Goal: Task Accomplishment & Management: Complete application form

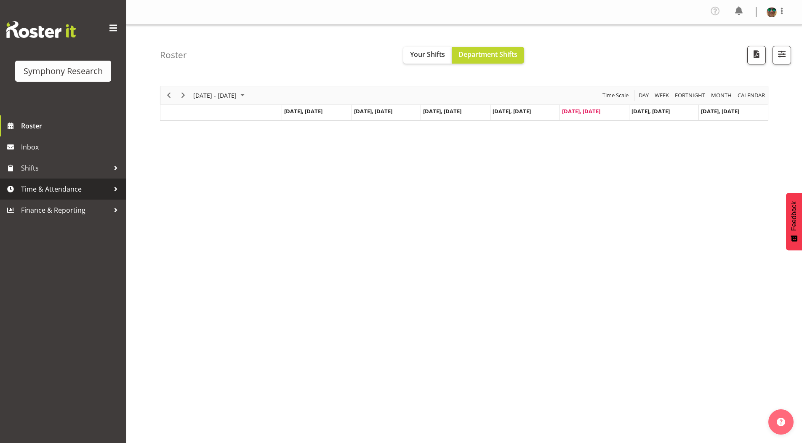
click at [41, 190] on span "Time & Attendance" at bounding box center [65, 189] width 88 height 13
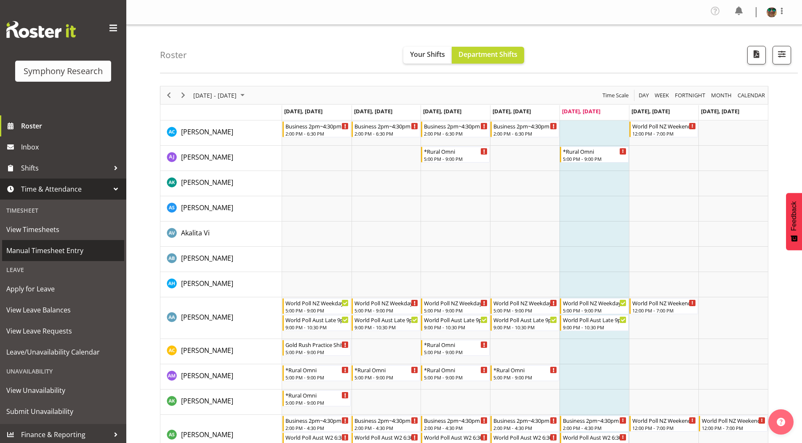
click at [45, 247] on span "Manual Timesheet Entry" at bounding box center [63, 250] width 114 height 13
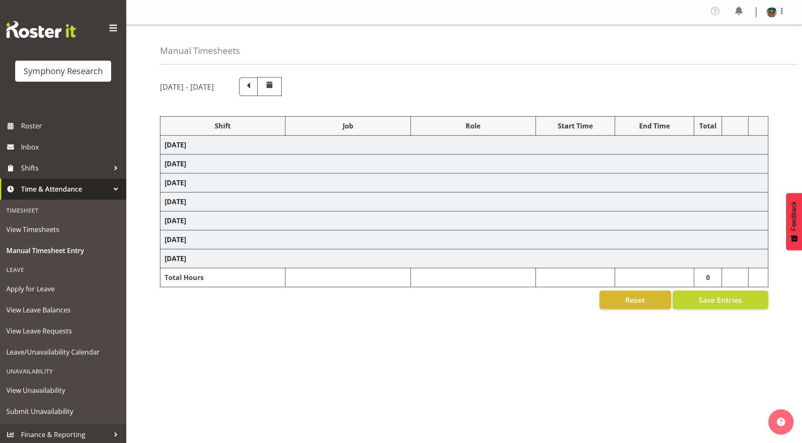
select select "4583"
select select "743"
select select "4583"
select select "9426"
select select "4583"
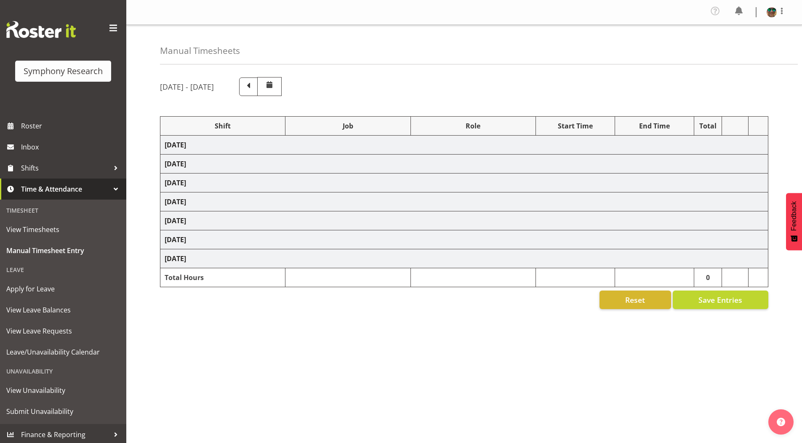
select select "9636"
select select "4583"
select select "10242"
select select "4583"
select select "10536"
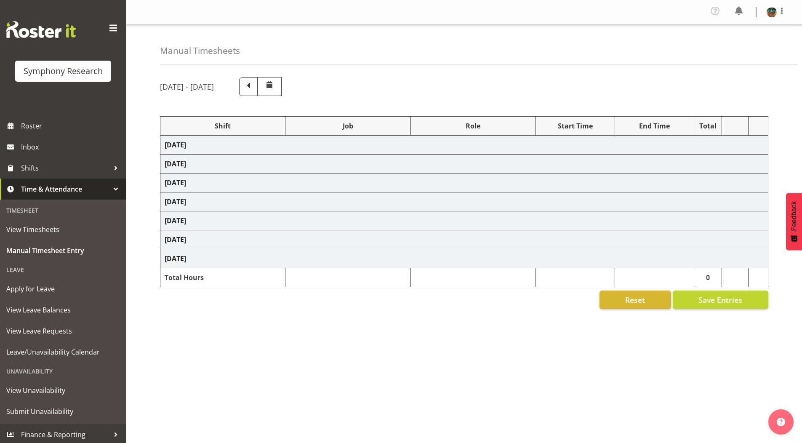
select select "4583"
select select "10499"
select select "4583"
select select "10242"
select select "4583"
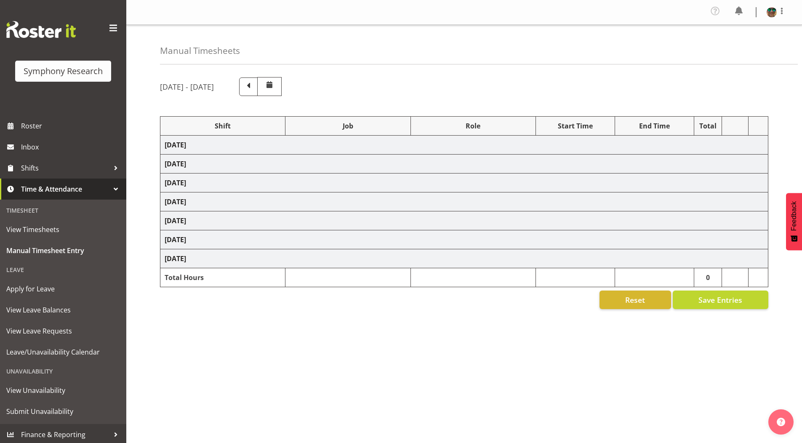
select select "10242"
select select "4583"
select select "10242"
select select "4583"
select select "9426"
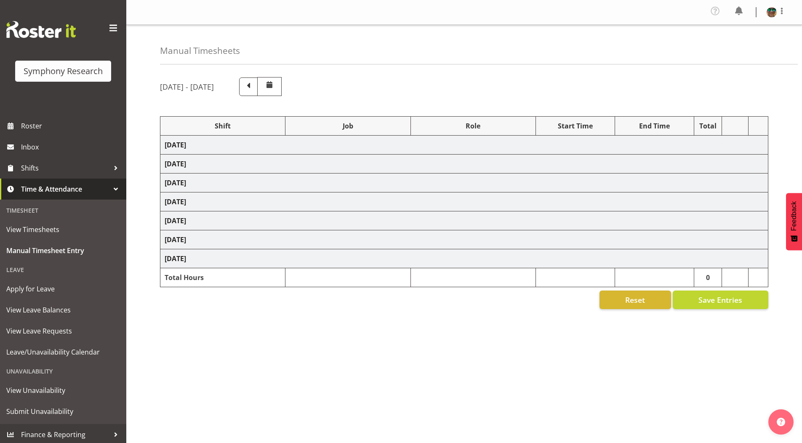
select select "4583"
select select "10549"
select select "4583"
select select "9636"
select select "4583"
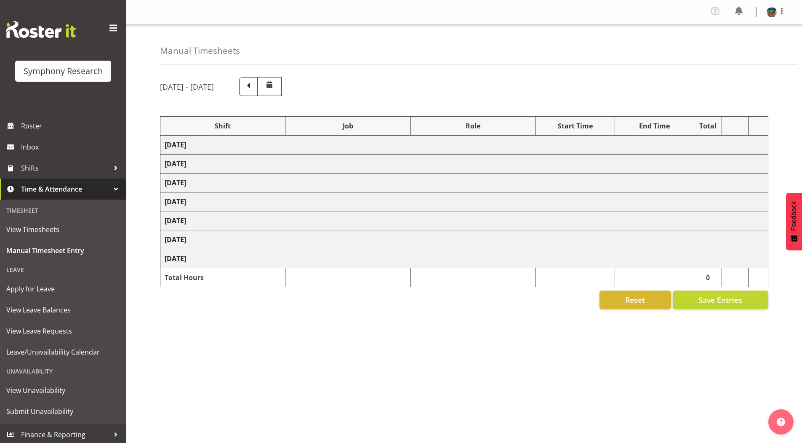
select select "10536"
select select "4583"
select select "743"
select select "4583"
select select "10242"
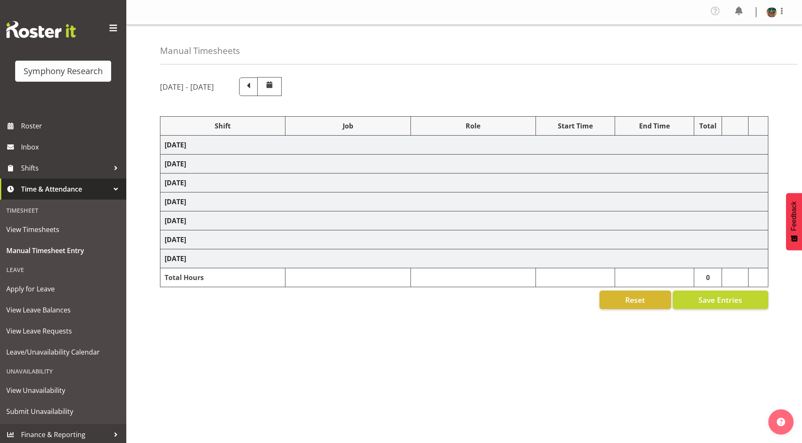
select select "4583"
select select "10242"
select select "4583"
select select "9426"
select select "4583"
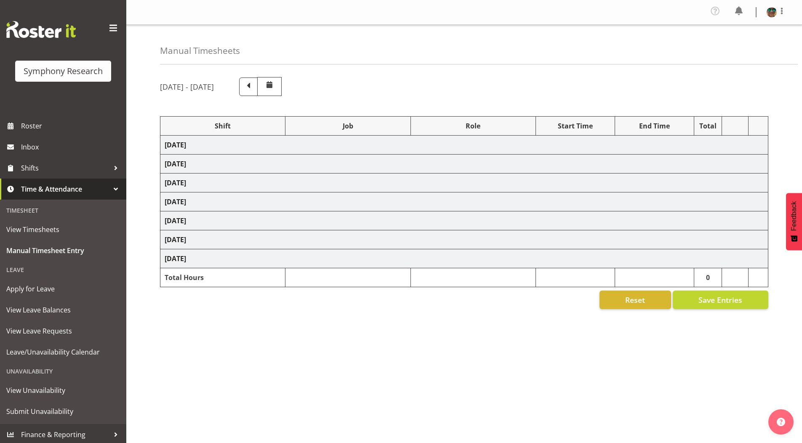
select select "10549"
select select "4583"
select select "9636"
select select "4583"
select select "10574"
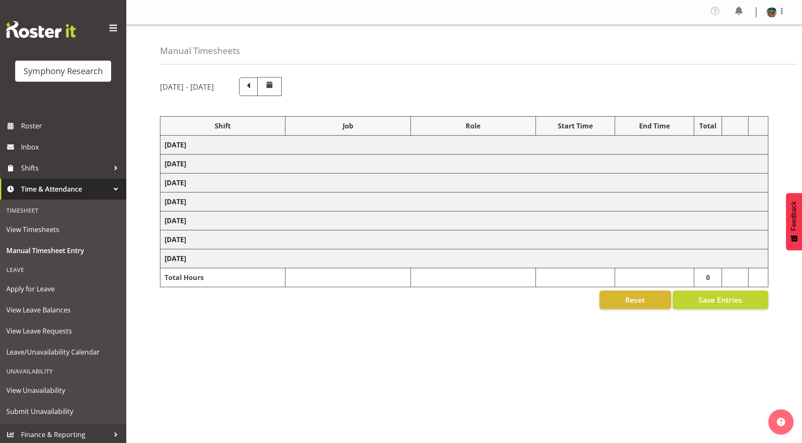
select select "4583"
select select "10536"
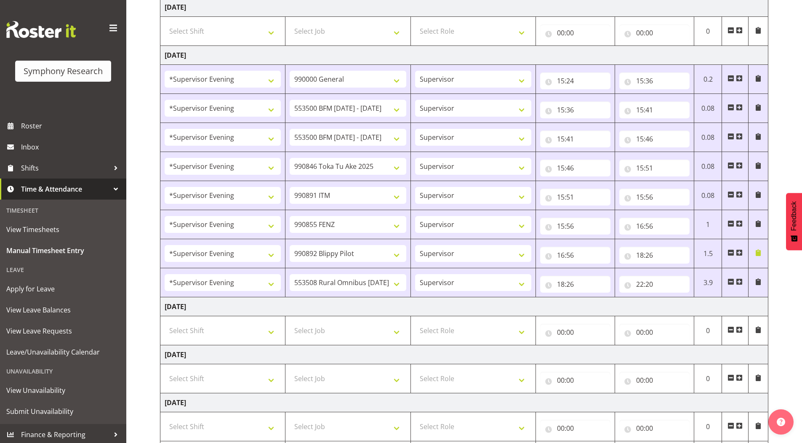
scroll to position [605, 0]
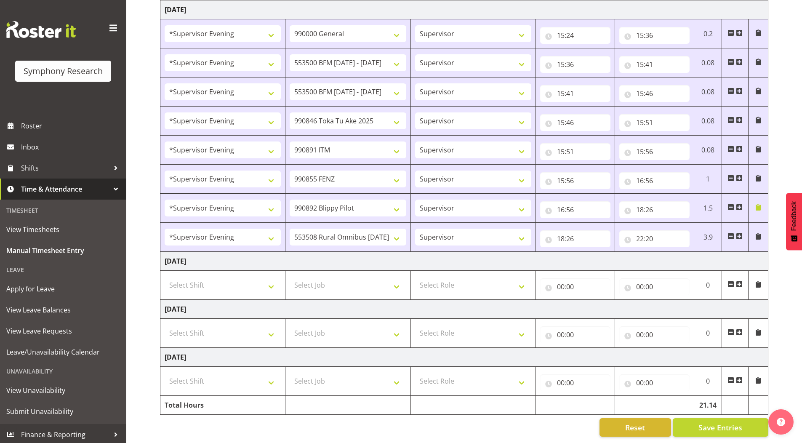
click at [740, 281] on span at bounding box center [739, 284] width 7 height 7
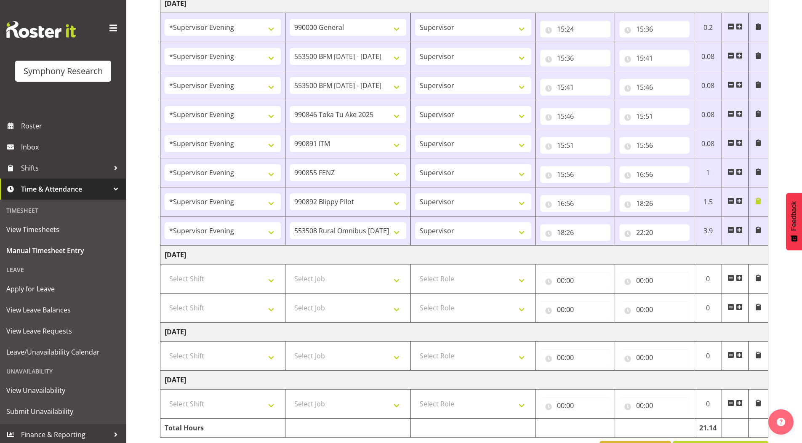
click at [741, 305] on span at bounding box center [739, 306] width 7 height 7
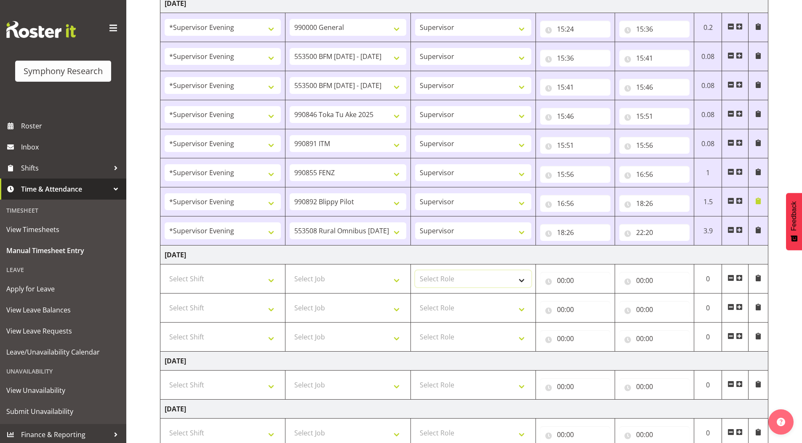
drag, startPoint x: 438, startPoint y: 274, endPoint x: 435, endPoint y: 285, distance: 12.0
click at [438, 274] on select "Select Role Supervisor Briefing Interviewing" at bounding box center [473, 278] width 116 height 17
select select "45"
click at [415, 270] on select "Select Role Supervisor Briefing Interviewing" at bounding box center [473, 278] width 116 height 17
drag, startPoint x: 437, startPoint y: 305, endPoint x: 436, endPoint y: 314, distance: 9.4
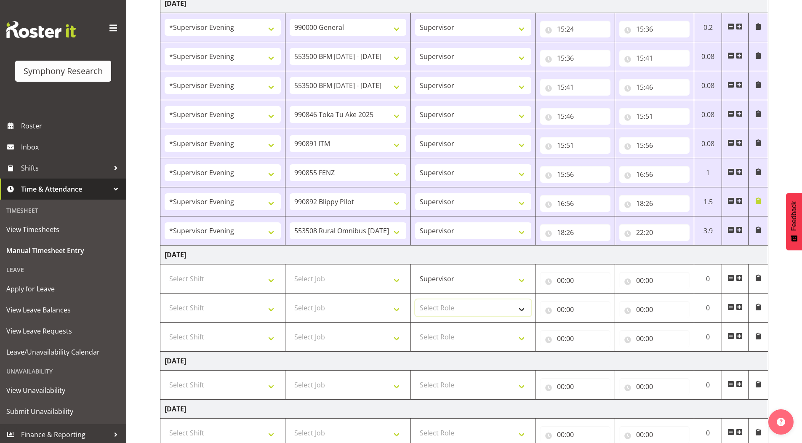
click at [437, 305] on select "Select Role Supervisor Briefing Interviewing" at bounding box center [473, 307] width 116 height 17
select select "45"
click at [415, 299] on select "Select Role Supervisor Briefing Interviewing" at bounding box center [473, 307] width 116 height 17
click at [441, 342] on select "Select Role Supervisor Briefing Interviewing" at bounding box center [473, 336] width 116 height 17
select select "45"
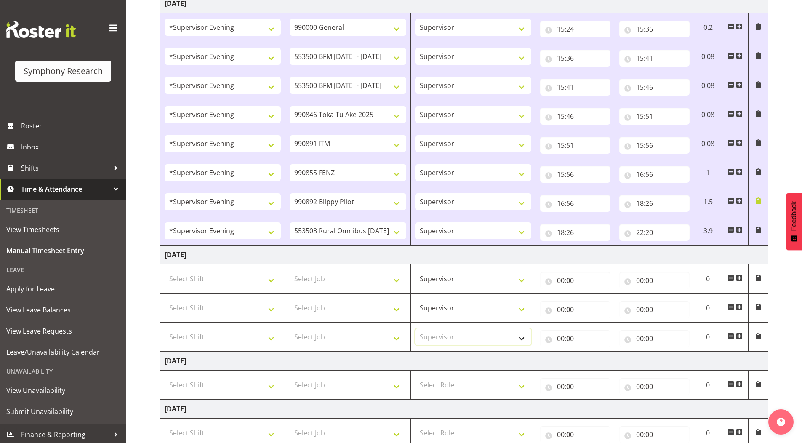
click at [415, 328] on select "Select Role Supervisor Briefing Interviewing" at bounding box center [473, 336] width 116 height 17
click at [557, 283] on input "00:00" at bounding box center [575, 280] width 70 height 17
click at [598, 299] on select "00 01 02 03 04 05 06 07 08 09 10 11 12 13 14 15 16 17 18 19 20 21 22 23" at bounding box center [597, 302] width 19 height 17
select select "15"
click at [588, 294] on select "00 01 02 03 04 05 06 07 08 09 10 11 12 13 14 15 16 17 18 19 20 21 22 23" at bounding box center [597, 302] width 19 height 17
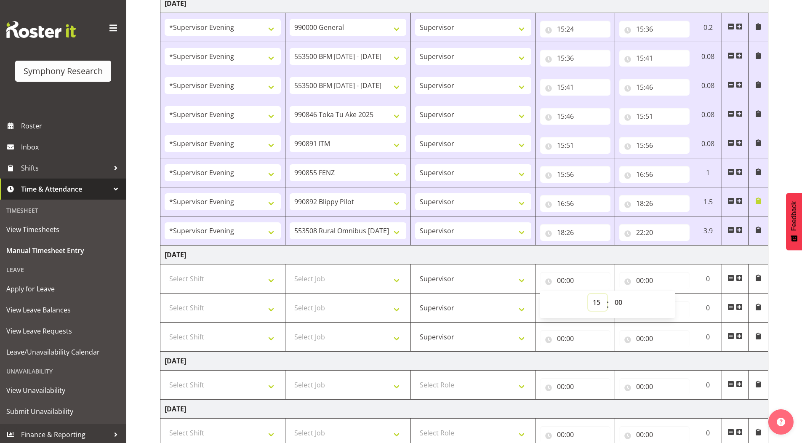
type input "15:00"
drag, startPoint x: 619, startPoint y: 302, endPoint x: 618, endPoint y: 296, distance: 6.0
click at [619, 302] on select "00 01 02 03 04 05 06 07 08 09 10 11 12 13 14 15 16 17 18 19 20 21 22 23 24 25 2…" at bounding box center [619, 302] width 19 height 17
select select "30"
click at [610, 294] on select "00 01 02 03 04 05 06 07 08 09 10 11 12 13 14 15 16 17 18 19 20 21 22 23 24 25 2…" at bounding box center [619, 302] width 19 height 17
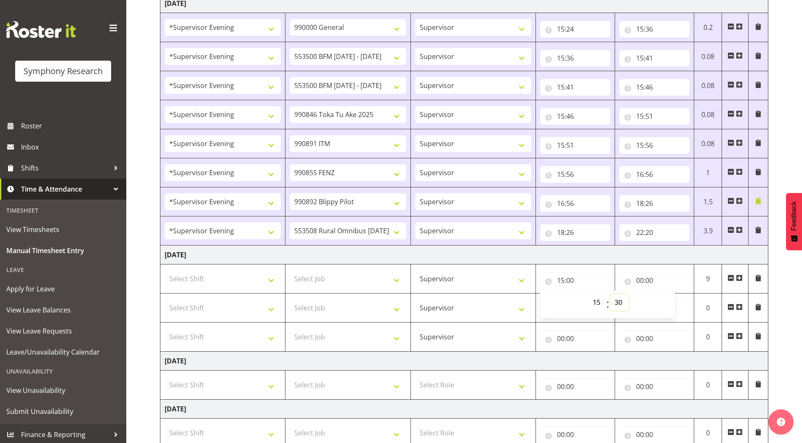
type input "15:30"
click at [313, 284] on select "Select Job 550060 IF Admin 553492 World Poll Aus Wave 2 Main 2025 553493 World …" at bounding box center [348, 278] width 116 height 17
select select "10242"
click at [290, 270] on select "Select Job 550060 IF Admin 553492 World Poll Aus Wave 2 Main 2025 553493 World …" at bounding box center [348, 278] width 116 height 17
drag, startPoint x: 321, startPoint y: 311, endPoint x: 320, endPoint y: 305, distance: 5.6
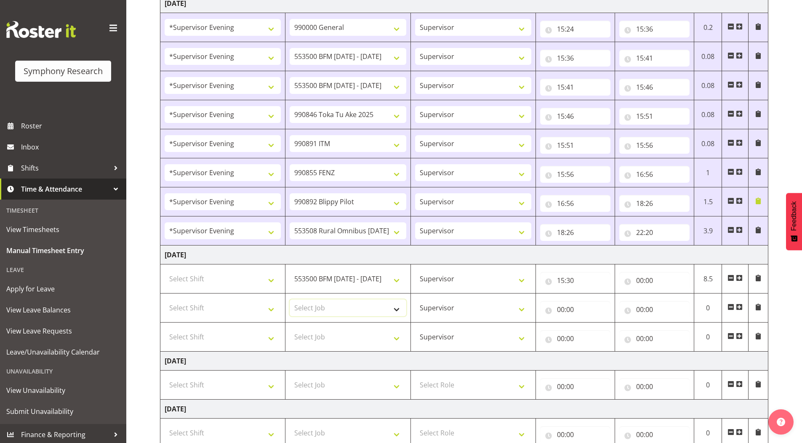
click at [321, 311] on select "Select Job 550060 IF Admin 553492 World Poll Aus Wave 2 Main 2025 553493 World …" at bounding box center [348, 307] width 116 height 17
select select "10242"
click at [290, 299] on select "Select Job 550060 IF Admin 553492 World Poll Aus Wave 2 Main 2025 553493 World …" at bounding box center [348, 307] width 116 height 17
click at [320, 331] on select "Select Job 550060 IF Admin 553492 World Poll Aus Wave 2 Main 2025 553493 World …" at bounding box center [348, 336] width 116 height 17
select select "10549"
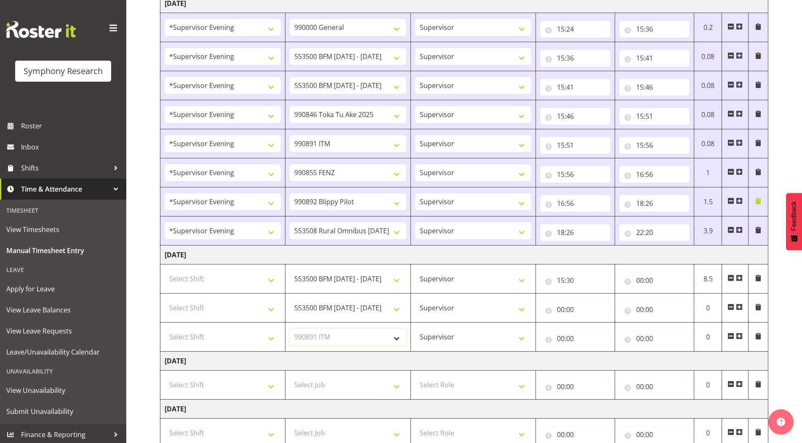
click at [290, 328] on select "Select Job 550060 IF Admin 553492 World Poll Aus Wave 2 Main 2025 553493 World …" at bounding box center [348, 336] width 116 height 17
click at [740, 336] on span at bounding box center [739, 335] width 7 height 7
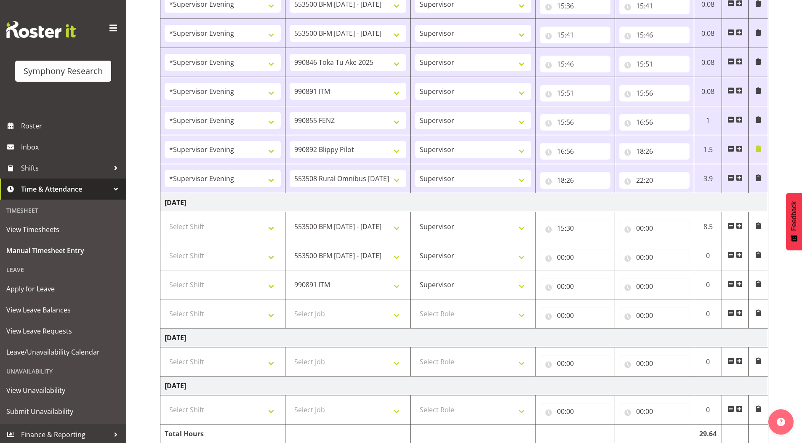
scroll to position [692, 0]
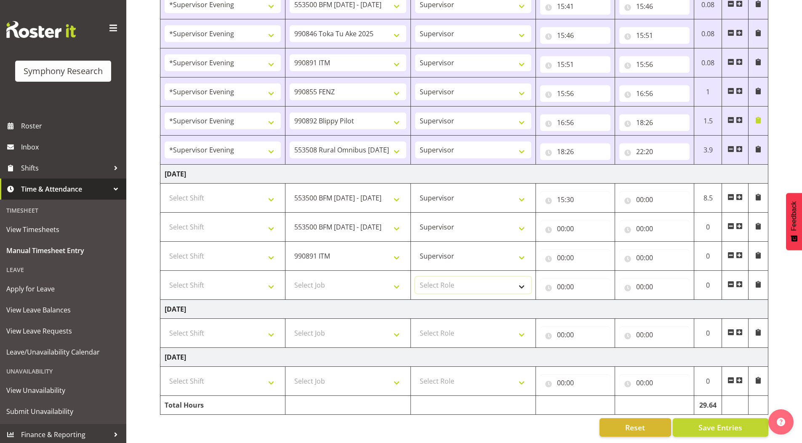
click at [430, 277] on select "Select Role Supervisor Briefing Interviewing" at bounding box center [473, 284] width 116 height 17
select select "45"
click at [415, 276] on select "Select Role Supervisor Briefing Interviewing" at bounding box center [473, 284] width 116 height 17
click at [311, 278] on select "Select Job 550060 IF Admin 553492 World Poll Aus Wave 2 Main 2025 553493 World …" at bounding box center [348, 284] width 116 height 17
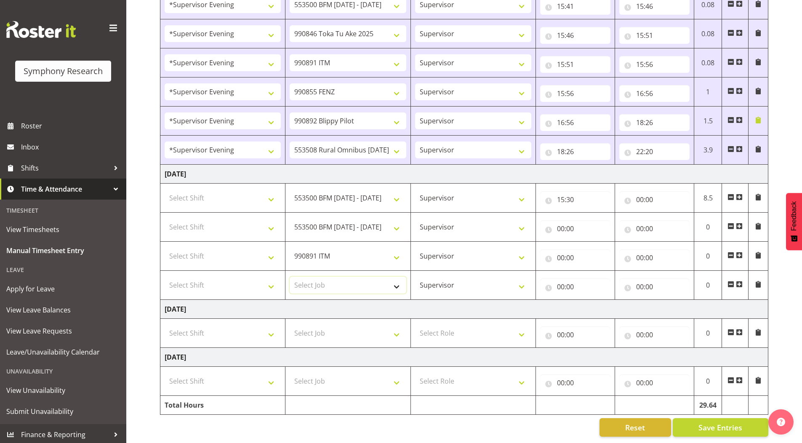
click at [335, 278] on select "Select Job 550060 IF Admin 553492 World Poll Aus Wave 2 Main 2025 553493 World …" at bounding box center [348, 284] width 116 height 17
select select "10576"
click at [290, 276] on select "Select Job 550060 IF Admin 553492 World Poll Aus Wave 2 Main 2025 553493 World …" at bounding box center [348, 284] width 116 height 17
click at [738, 281] on span at bounding box center [739, 284] width 7 height 7
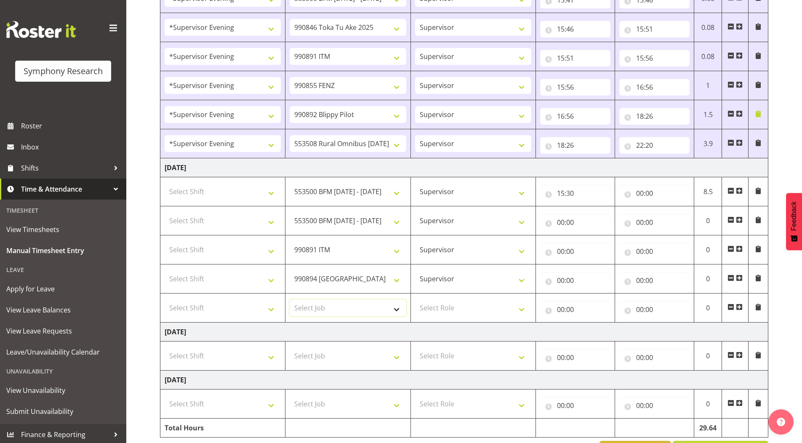
click at [307, 309] on select "Select Job 550060 IF Admin 553492 World Poll Aus Wave 2 Main 2025 553493 World …" at bounding box center [348, 307] width 116 height 17
click at [290, 299] on select "Select Job 550060 IF Admin 553492 World Poll Aus Wave 2 Main 2025 553493 World …" at bounding box center [348, 307] width 116 height 17
click at [738, 306] on span at bounding box center [739, 306] width 7 height 7
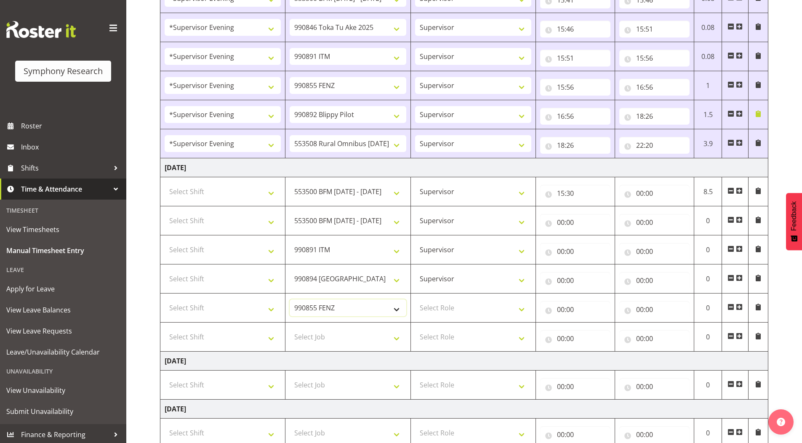
click at [321, 307] on select "550060 IF Admin 553492 World Poll Aus Wave 2 Main 2025 553493 World Poll NZ Wav…" at bounding box center [348, 307] width 116 height 17
select select "9426"
click at [290, 299] on select "550060 IF Admin 553492 World Poll Aus Wave 2 Main 2025 553493 World Poll NZ Wav…" at bounding box center [348, 307] width 116 height 17
click at [318, 337] on select "Select Job 550060 IF Admin 553492 World Poll Aus Wave 2 Main 2025 553493 World …" at bounding box center [348, 336] width 116 height 17
select select "9636"
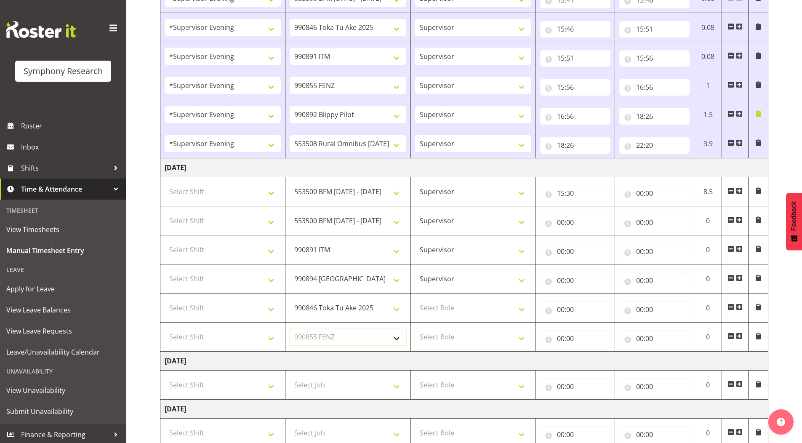
click at [290, 328] on select "Select Job 550060 IF Admin 553492 World Poll Aus Wave 2 Main 2025 553493 World …" at bounding box center [348, 336] width 116 height 17
click at [738, 335] on span at bounding box center [739, 335] width 7 height 7
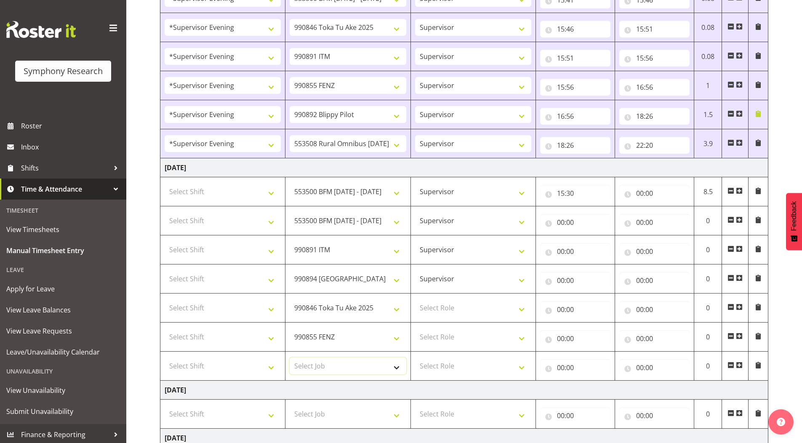
click at [314, 368] on select "Select Job 550060 IF Admin 553492 World Poll Aus Wave 2 Main 2025 553493 World …" at bounding box center [348, 365] width 116 height 17
select select "10527"
click at [290, 357] on select "Select Job 550060 IF Admin 553492 World Poll Aus Wave 2 Main 2025 553493 World …" at bounding box center [348, 365] width 116 height 17
click at [436, 301] on select "Select Role Supervisor Briefing Interviewing" at bounding box center [473, 307] width 116 height 17
select select "45"
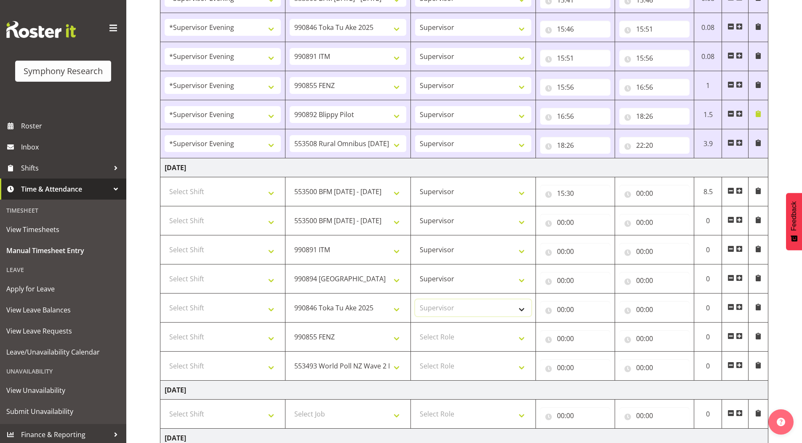
click at [415, 299] on select "Select Role Supervisor Briefing Interviewing" at bounding box center [473, 307] width 116 height 17
drag, startPoint x: 439, startPoint y: 335, endPoint x: 439, endPoint y: 343, distance: 8.0
click at [439, 335] on select "Select Role Supervisor Briefing Interviewing" at bounding box center [473, 336] width 116 height 17
select select "45"
click at [415, 328] on select "Select Role Supervisor Briefing Interviewing" at bounding box center [473, 336] width 116 height 17
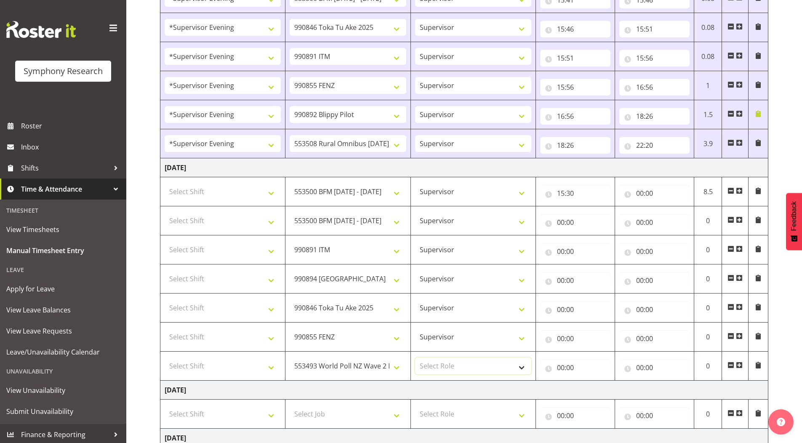
drag, startPoint x: 441, startPoint y: 361, endPoint x: 442, endPoint y: 365, distance: 4.7
click at [441, 361] on select "Select Role Supervisor Briefing Interviewing" at bounding box center [473, 365] width 116 height 17
select select "45"
click at [415, 357] on select "Select Role Supervisor Briefing Interviewing" at bounding box center [473, 365] width 116 height 17
click at [196, 186] on select "Select Shift !!Weekend Residential (Roster IT Shift Label) *Business 9/10am ~ 4…" at bounding box center [223, 191] width 116 height 17
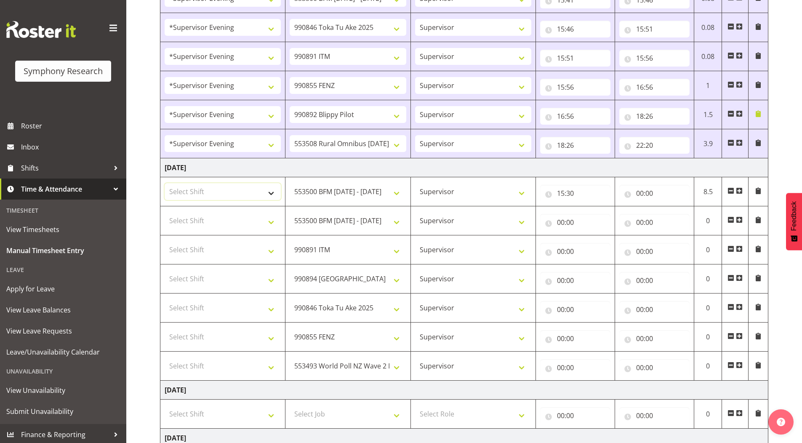
select select "4583"
click at [165, 183] on select "Select Shift !!Weekend Residential (Roster IT Shift Label) *Business 9/10am ~ 4…" at bounding box center [223, 191] width 116 height 17
click at [194, 215] on select "Select Shift !!Weekend Residential (Roster IT Shift Label) *Business 9/10am ~ 4…" at bounding box center [223, 220] width 116 height 17
select select "4583"
click at [165, 212] on select "Select Shift !!Weekend Residential (Roster IT Shift Label) *Business 9/10am ~ 4…" at bounding box center [223, 220] width 116 height 17
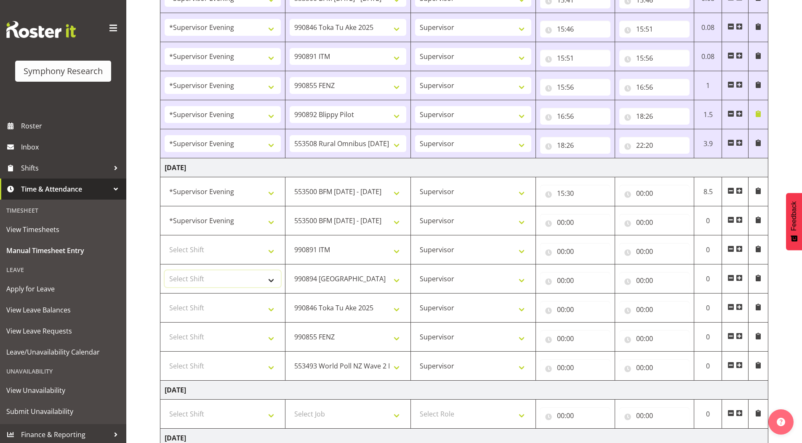
click at [206, 283] on select "Select Shift !!Weekend Residential (Roster IT Shift Label) *Business 9/10am ~ 4…" at bounding box center [223, 278] width 116 height 17
select select "4583"
click at [165, 270] on select "Select Shift !!Weekend Residential (Roster IT Shift Label) *Business 9/10am ~ 4…" at bounding box center [223, 278] width 116 height 17
drag, startPoint x: 193, startPoint y: 255, endPoint x: 193, endPoint y: 250, distance: 4.6
click at [193, 255] on select "Select Shift !!Weekend Residential (Roster IT Shift Label) *Business 9/10am ~ 4…" at bounding box center [223, 249] width 116 height 17
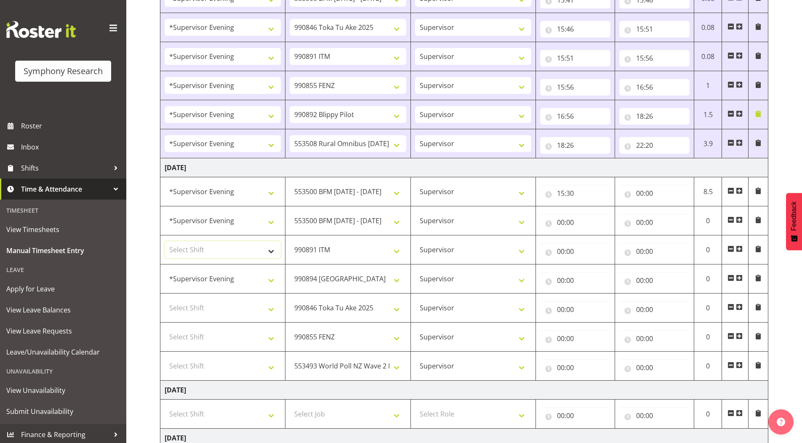
select select "4583"
click at [165, 241] on select "Select Shift !!Weekend Residential (Roster IT Shift Label) *Business 9/10am ~ 4…" at bounding box center [223, 249] width 116 height 17
click at [195, 312] on select "Select Shift !!Weekend Residential (Roster IT Shift Label) *Business 9/10am ~ 4…" at bounding box center [223, 307] width 116 height 17
select select "4583"
click at [165, 299] on select "Select Shift !!Weekend Residential (Roster IT Shift Label) *Business 9/10am ~ 4…" at bounding box center [223, 307] width 116 height 17
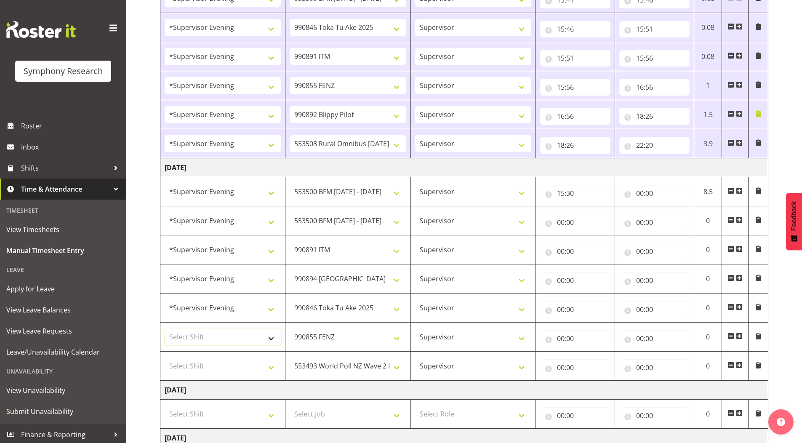
drag, startPoint x: 198, startPoint y: 342, endPoint x: 199, endPoint y: 337, distance: 4.7
click at [198, 342] on select "Select Shift !!Weekend Residential (Roster IT Shift Label) *Business 9/10am ~ 4…" at bounding box center [223, 336] width 116 height 17
select select "4583"
click at [165, 328] on select "Select Shift !!Weekend Residential (Roster IT Shift Label) *Business 9/10am ~ 4…" at bounding box center [223, 336] width 116 height 17
click at [201, 362] on select "Select Shift !!Weekend Residential (Roster IT Shift Label) *Business 9/10am ~ 4…" at bounding box center [223, 365] width 116 height 17
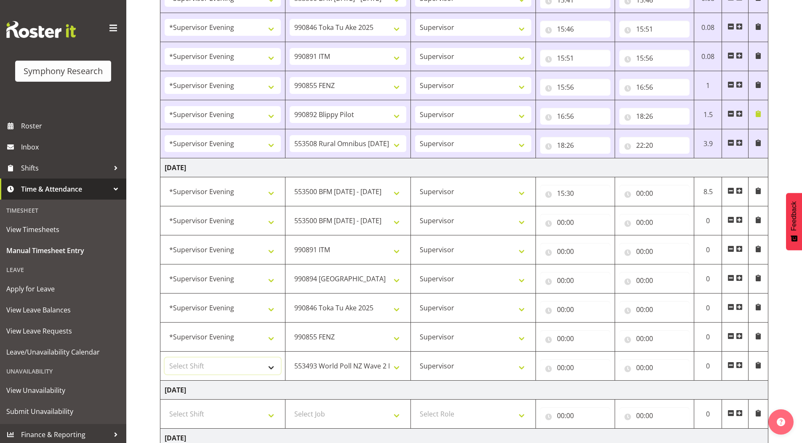
select select "4583"
click at [165, 357] on select "Select Shift !!Weekend Residential (Roster IT Shift Label) *Business 9/10am ~ 4…" at bounding box center [223, 365] width 116 height 17
click at [640, 192] on input "00:00" at bounding box center [654, 193] width 70 height 17
click at [673, 218] on select "00 01 02 03 04 05 06 07 08 09 10 11 12 13 14 15 16 17 18 19 20 21 22 23" at bounding box center [676, 215] width 19 height 17
select select "15"
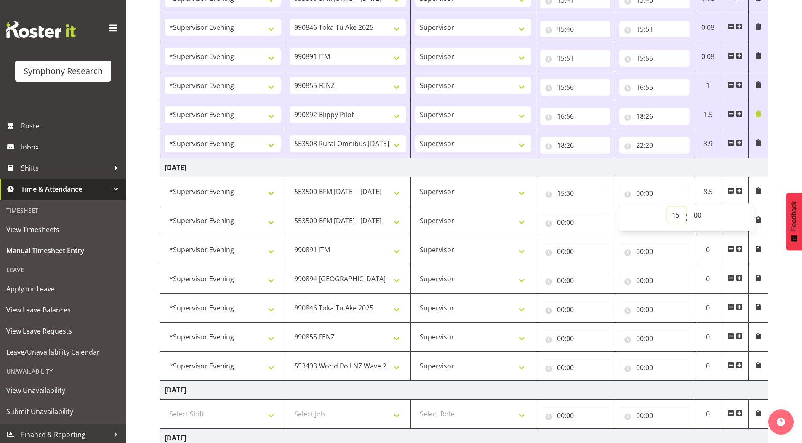
click at [667, 207] on select "00 01 02 03 04 05 06 07 08 09 10 11 12 13 14 15 16 17 18 19 20 21 22 23" at bounding box center [676, 215] width 19 height 17
type input "15:00"
click at [698, 215] on select "00 01 02 03 04 05 06 07 08 09 10 11 12 13 14 15 16 17 18 19 20 21 22 23 24 25 2…" at bounding box center [698, 215] width 19 height 17
select select "35"
click at [689, 207] on select "00 01 02 03 04 05 06 07 08 09 10 11 12 13 14 15 16 17 18 19 20 21 22 23 24 25 2…" at bounding box center [698, 215] width 19 height 17
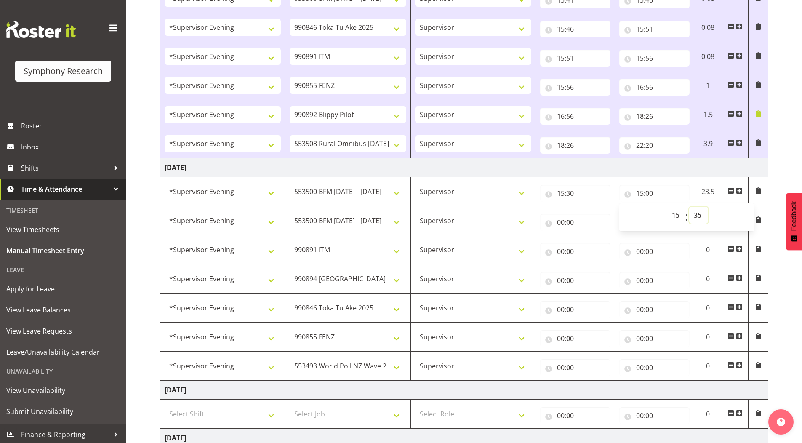
type input "15:35"
click at [561, 222] on input "00:00" at bounding box center [575, 222] width 70 height 17
click at [596, 244] on select "00 01 02 03 04 05 06 07 08 09 10 11 12 13 14 15 16 17 18 19 20 21 22 23" at bounding box center [597, 244] width 19 height 17
select select "15"
click at [588, 236] on select "00 01 02 03 04 05 06 07 08 09 10 11 12 13 14 15 16 17 18 19 20 21 22 23" at bounding box center [597, 244] width 19 height 17
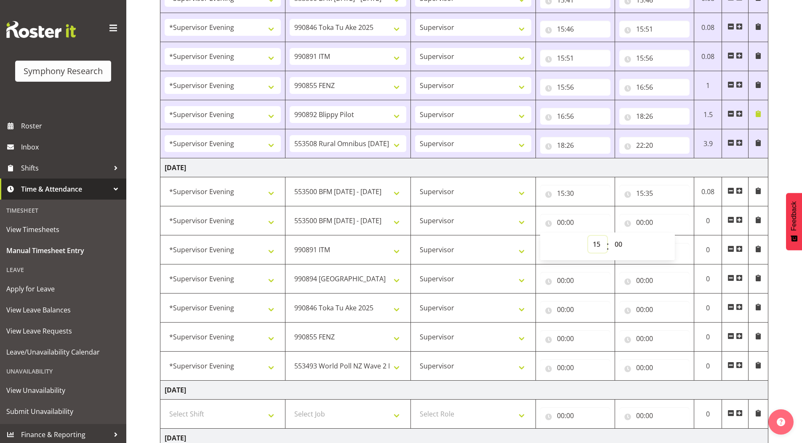
type input "15:00"
click at [618, 243] on select "00 01 02 03 04 05 06 07 08 09 10 11 12 13 14 15 16 17 18 19 20 21 22 23 24 25 2…" at bounding box center [619, 244] width 19 height 17
select select "35"
click at [610, 236] on select "00 01 02 03 04 05 06 07 08 09 10 11 12 13 14 15 16 17 18 19 20 21 22 23 24 25 2…" at bounding box center [619, 244] width 19 height 17
type input "15:35"
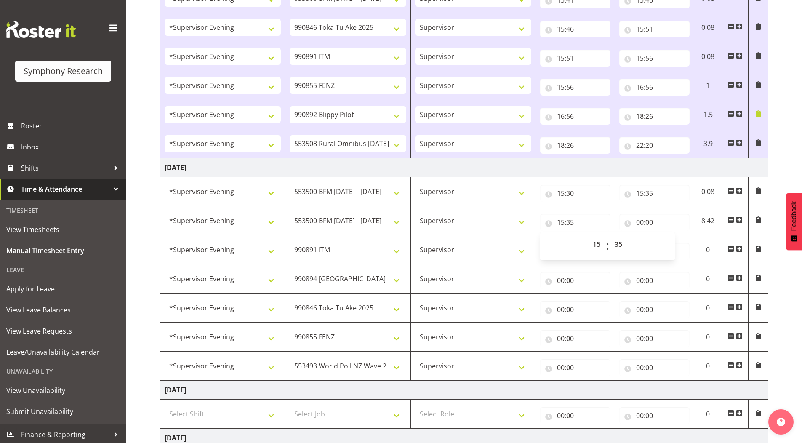
click at [639, 224] on input "00:00" at bounding box center [654, 222] width 70 height 17
click at [672, 245] on select "00 01 02 03 04 05 06 07 08 09 10 11 12 13 14 15 16 17 18 19 20 21 22 23" at bounding box center [676, 244] width 19 height 17
select select "15"
click at [667, 236] on select "00 01 02 03 04 05 06 07 08 09 10 11 12 13 14 15 16 17 18 19 20 21 22 23" at bounding box center [676, 244] width 19 height 17
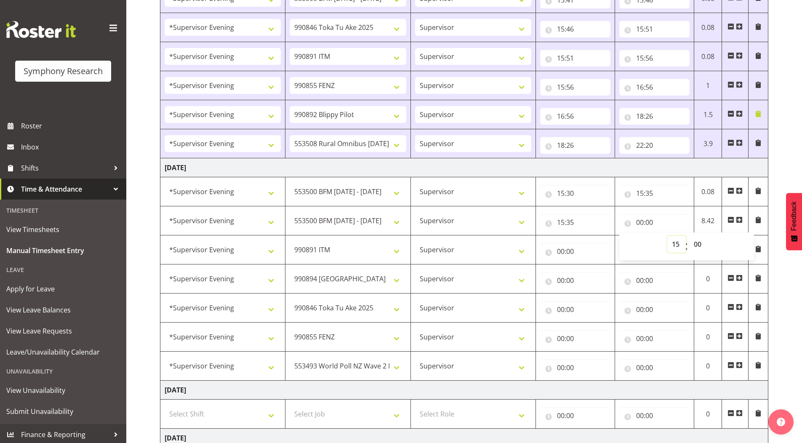
type input "15:00"
click at [699, 243] on select "00 01 02 03 04 05 06 07 08 09 10 11 12 13 14 15 16 17 18 19 20 21 22 23 24 25 2…" at bounding box center [698, 244] width 19 height 17
select select "40"
click at [689, 236] on select "00 01 02 03 04 05 06 07 08 09 10 11 12 13 14 15 16 17 18 19 20 21 22 23 24 25 2…" at bounding box center [698, 244] width 19 height 17
type input "15:40"
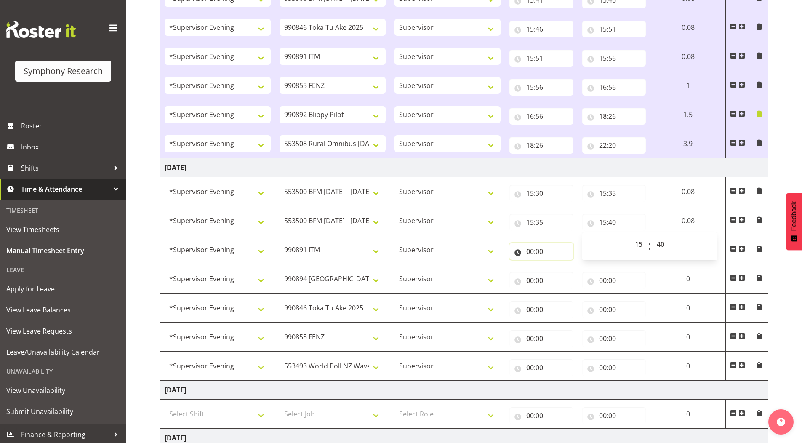
click at [531, 252] on input "00:00" at bounding box center [541, 251] width 64 height 17
drag, startPoint x: 562, startPoint y: 272, endPoint x: 547, endPoint y: 233, distance: 42.0
click at [562, 272] on select "00 01 02 03 04 05 06 07 08 09 10 11 12 13 14 15 16 17 18 19 20 21 22 23" at bounding box center [566, 273] width 19 height 17
select select "15"
click at [557, 265] on select "00 01 02 03 04 05 06 07 08 09 10 11 12 13 14 15 16 17 18 19 20 21 22 23" at bounding box center [566, 273] width 19 height 17
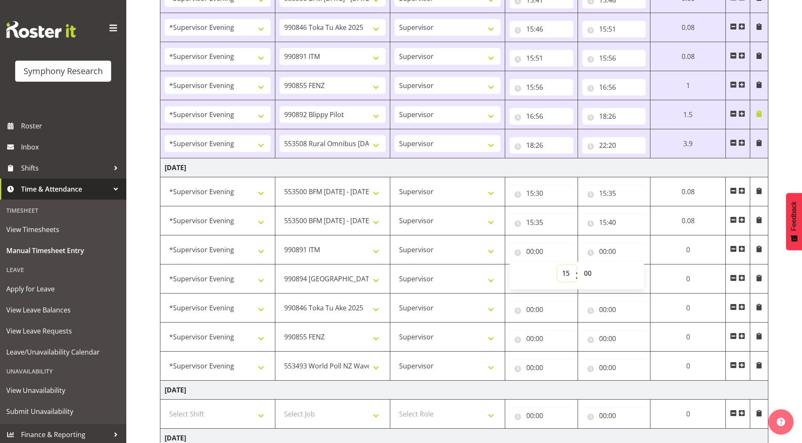
type input "15:00"
drag, startPoint x: 588, startPoint y: 272, endPoint x: 588, endPoint y: 266, distance: 5.5
click at [588, 272] on select "00 01 02 03 04 05 06 07 08 09 10 11 12 13 14 15 16 17 18 19 20 21 22 23 24 25 2…" at bounding box center [588, 273] width 19 height 17
select select "40"
click at [579, 265] on select "00 01 02 03 04 05 06 07 08 09 10 11 12 13 14 15 16 17 18 19 20 21 22 23 24 25 2…" at bounding box center [588, 273] width 19 height 17
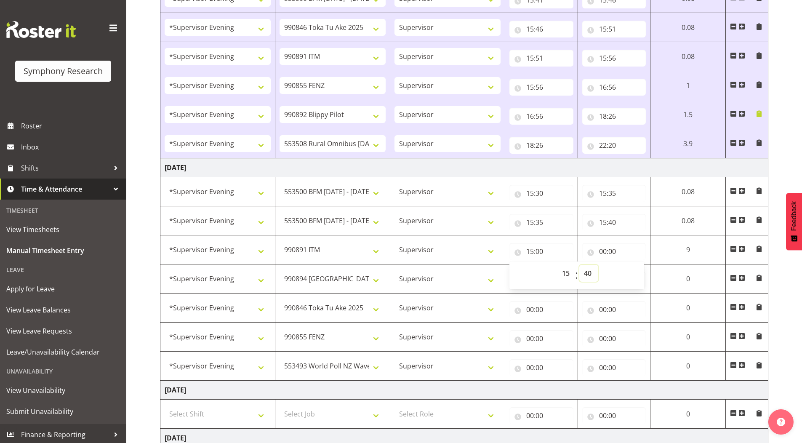
type input "15:40"
click at [601, 252] on input "00:00" at bounding box center [614, 251] width 64 height 17
click at [633, 276] on select "00 01 02 03 04 05 06 07 08 09 10 11 12 13 14 15 16 17 18 19 20 21 22 23" at bounding box center [639, 273] width 19 height 17
select select "15"
click at [630, 265] on select "00 01 02 03 04 05 06 07 08 09 10 11 12 13 14 15 16 17 18 19 20 21 22 23" at bounding box center [639, 273] width 19 height 17
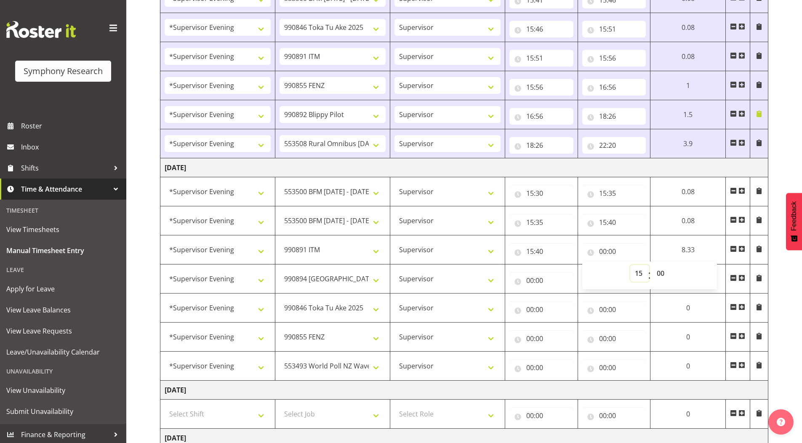
type input "15:00"
drag, startPoint x: 663, startPoint y: 274, endPoint x: 663, endPoint y: 266, distance: 8.4
click at [663, 274] on select "00 01 02 03 04 05 06 07 08 09 10 11 12 13 14 15 16 17 18 19 20 21 22 23 24 25 2…" at bounding box center [661, 273] width 19 height 17
select select "45"
click at [652, 265] on select "00 01 02 03 04 05 06 07 08 09 10 11 12 13 14 15 16 17 18 19 20 21 22 23 24 25 2…" at bounding box center [661, 273] width 19 height 17
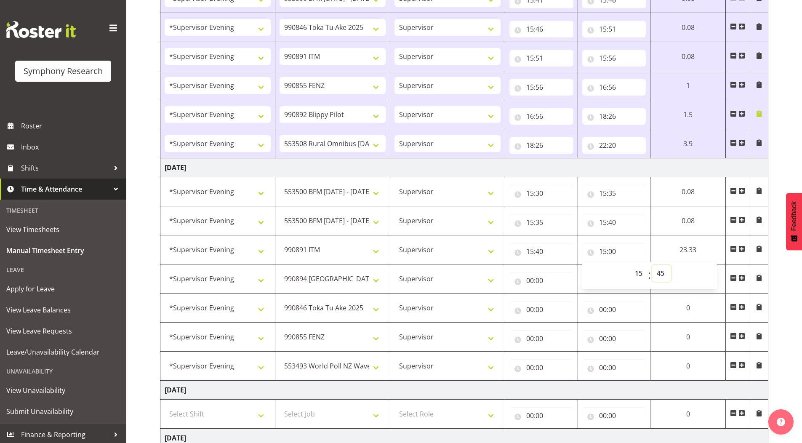
type input "15:45"
click at [529, 279] on input "00:00" at bounding box center [541, 280] width 64 height 17
click at [563, 308] on select "00 01 02 03 04 05 06 07 08 09 10 11 12 13 14 15 16 17 18 19 20 21 22 23" at bounding box center [566, 302] width 19 height 17
select select "15"
click at [557, 294] on select "00 01 02 03 04 05 06 07 08 09 10 11 12 13 14 15 16 17 18 19 20 21 22 23" at bounding box center [566, 302] width 19 height 17
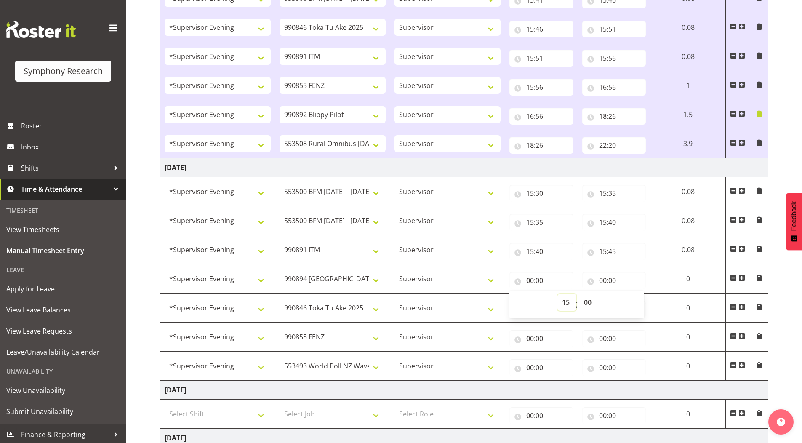
type input "15:00"
drag, startPoint x: 585, startPoint y: 302, endPoint x: 585, endPoint y: 296, distance: 5.5
click at [585, 302] on select "00 01 02 03 04 05 06 07 08 09 10 11 12 13 14 15 16 17 18 19 20 21 22 23 24 25 2…" at bounding box center [588, 302] width 19 height 17
select select "45"
click at [579, 294] on select "00 01 02 03 04 05 06 07 08 09 10 11 12 13 14 15 16 17 18 19 20 21 22 23 24 25 2…" at bounding box center [588, 302] width 19 height 17
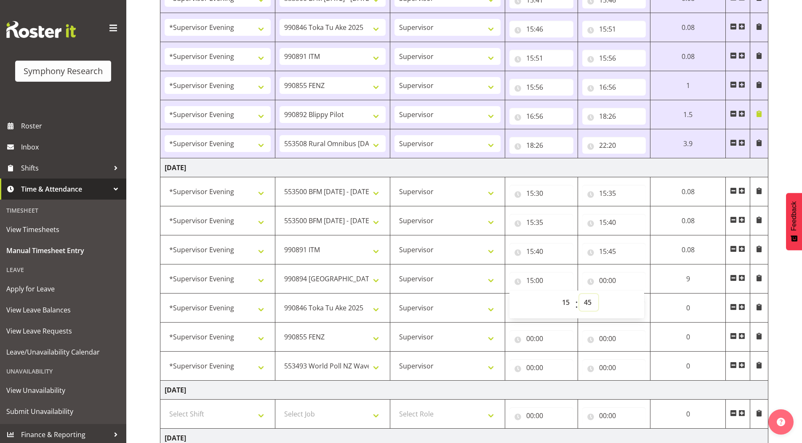
type input "15:45"
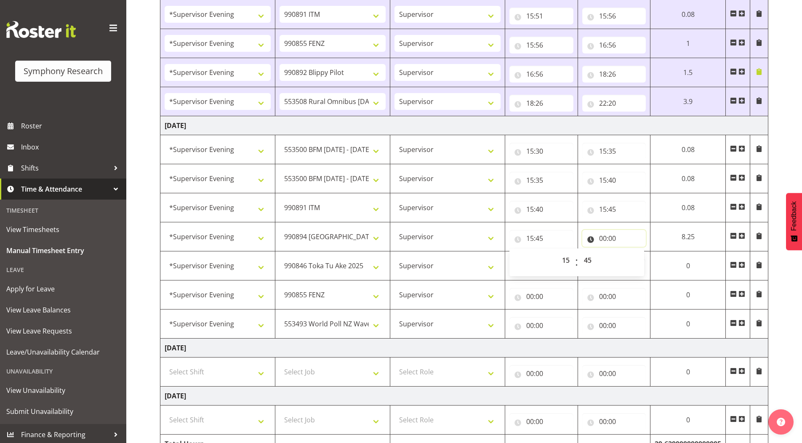
click at [602, 239] on input "00:00" at bounding box center [614, 238] width 64 height 17
click at [636, 261] on select "00 01 02 03 04 05 06 07 08 09 10 11 12 13 14 15 16 17 18 19 20 21 22 23" at bounding box center [639, 260] width 19 height 17
select select "15"
click at [630, 252] on select "00 01 02 03 04 05 06 07 08 09 10 11 12 13 14 15 16 17 18 19 20 21 22 23" at bounding box center [639, 260] width 19 height 17
type input "15:00"
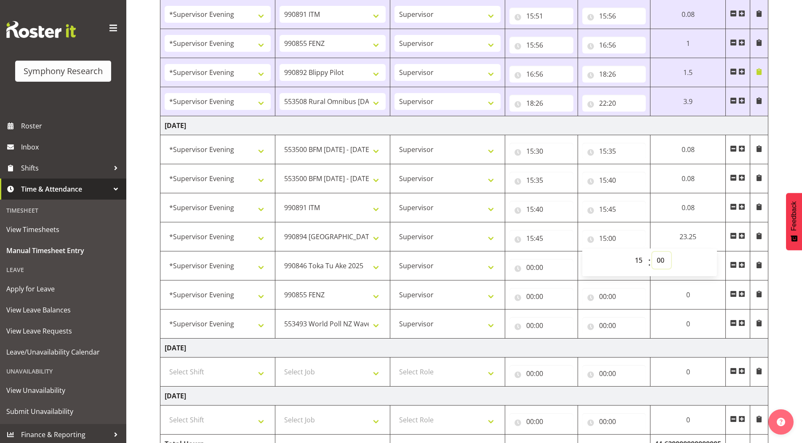
click at [657, 259] on select "00 01 02 03 04 05 06 07 08 09 10 11 12 13 14 15 16 17 18 19 20 21 22 23 24 25 2…" at bounding box center [661, 260] width 19 height 17
select select "50"
click at [652, 252] on select "00 01 02 03 04 05 06 07 08 09 10 11 12 13 14 15 16 17 18 19 20 21 22 23 24 25 2…" at bounding box center [661, 260] width 19 height 17
type input "15:50"
click at [529, 268] on input "00:00" at bounding box center [541, 267] width 64 height 17
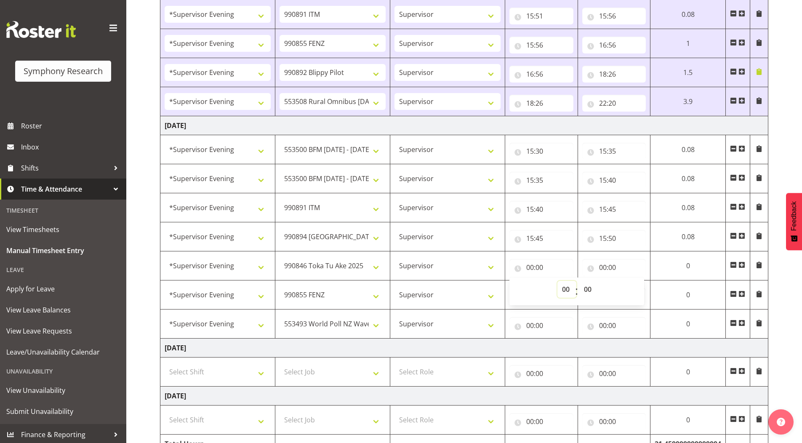
drag, startPoint x: 562, startPoint y: 289, endPoint x: 553, endPoint y: 289, distance: 8.8
click at [562, 289] on select "00 01 02 03 04 05 06 07 08 09 10 11 12 13 14 15 16 17 18 19 20 21 22 23" at bounding box center [566, 289] width 19 height 17
select select "15"
click at [557, 281] on select "00 01 02 03 04 05 06 07 08 09 10 11 12 13 14 15 16 17 18 19 20 21 22 23" at bounding box center [566, 289] width 19 height 17
type input "15:00"
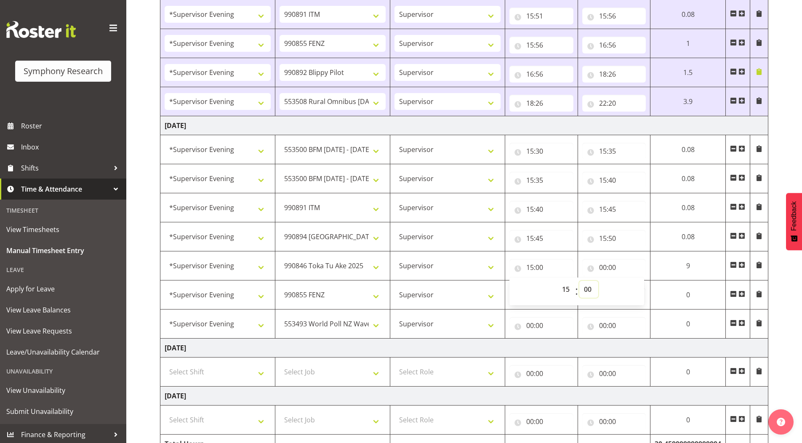
click at [585, 290] on select "00 01 02 03 04 05 06 07 08 09 10 11 12 13 14 15 16 17 18 19 20 21 22 23 24 25 2…" at bounding box center [588, 289] width 19 height 17
select select "50"
click at [579, 281] on select "00 01 02 03 04 05 06 07 08 09 10 11 12 13 14 15 16 17 18 19 20 21 22 23 24 25 2…" at bounding box center [588, 289] width 19 height 17
type input "15:50"
click at [601, 268] on input "00:00" at bounding box center [614, 267] width 64 height 17
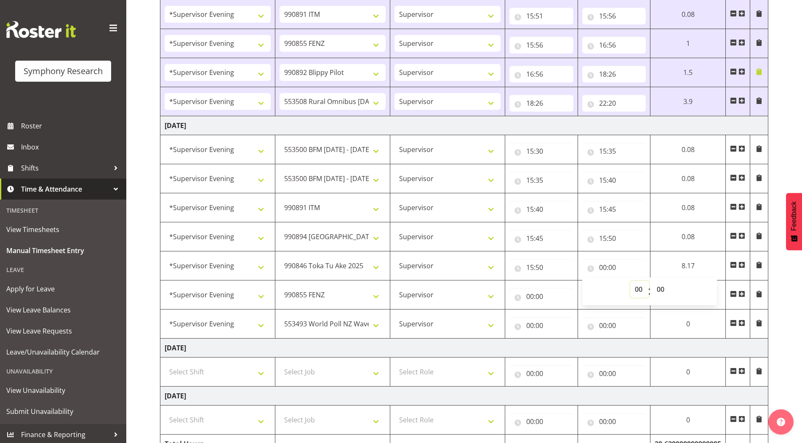
drag, startPoint x: 638, startPoint y: 292, endPoint x: 633, endPoint y: 290, distance: 5.7
click at [638, 292] on select "00 01 02 03 04 05 06 07 08 09 10 11 12 13 14 15 16 17 18 19 20 21 22 23" at bounding box center [639, 289] width 19 height 17
select select "16"
click at [630, 281] on select "00 01 02 03 04 05 06 07 08 09 10 11 12 13 14 15 16 17 18 19 20 21 22 23" at bounding box center [639, 289] width 19 height 17
type input "16:00"
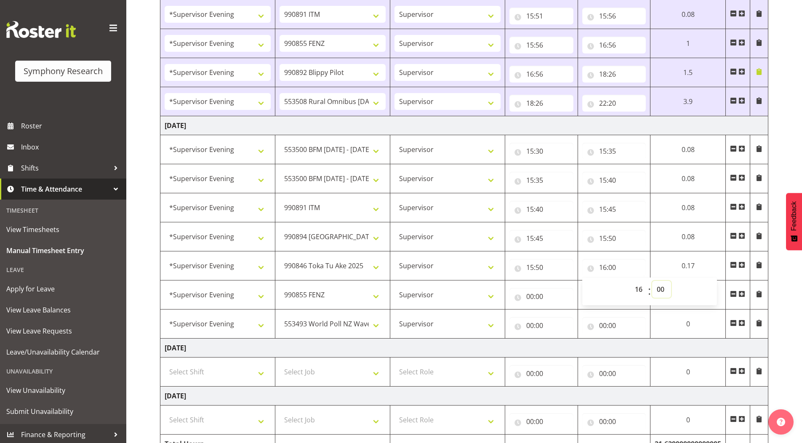
click at [660, 288] on select "00 01 02 03 04 05 06 07 08 09 10 11 12 13 14 15 16 17 18 19 20 21 22 23 24 25 2…" at bounding box center [661, 289] width 19 height 17
select select "50"
click at [652, 281] on select "00 01 02 03 04 05 06 07 08 09 10 11 12 13 14 15 16 17 18 19 20 21 22 23 24 25 2…" at bounding box center [661, 289] width 19 height 17
type input "16:50"
click at [530, 298] on input "00:00" at bounding box center [541, 296] width 64 height 17
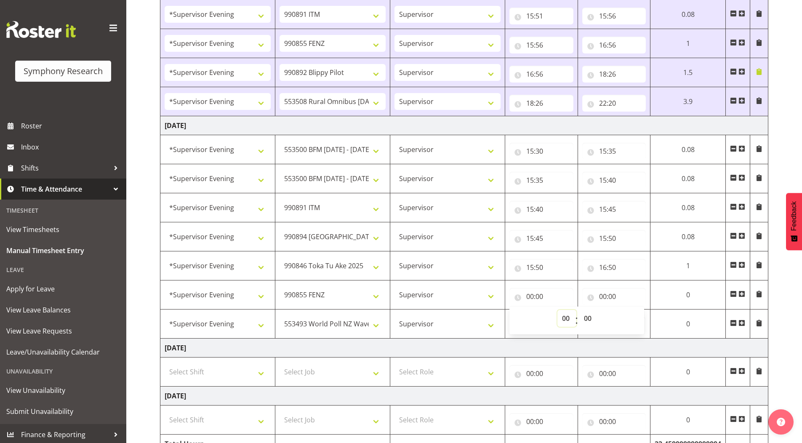
click at [567, 322] on select "00 01 02 03 04 05 06 07 08 09 10 11 12 13 14 15 16 17 18 19 20 21 22 23" at bounding box center [566, 318] width 19 height 17
select select "16"
click at [557, 310] on select "00 01 02 03 04 05 06 07 08 09 10 11 12 13 14 15 16 17 18 19 20 21 22 23" at bounding box center [566, 318] width 19 height 17
type input "16:00"
drag, startPoint x: 588, startPoint y: 317, endPoint x: 587, endPoint y: 311, distance: 5.6
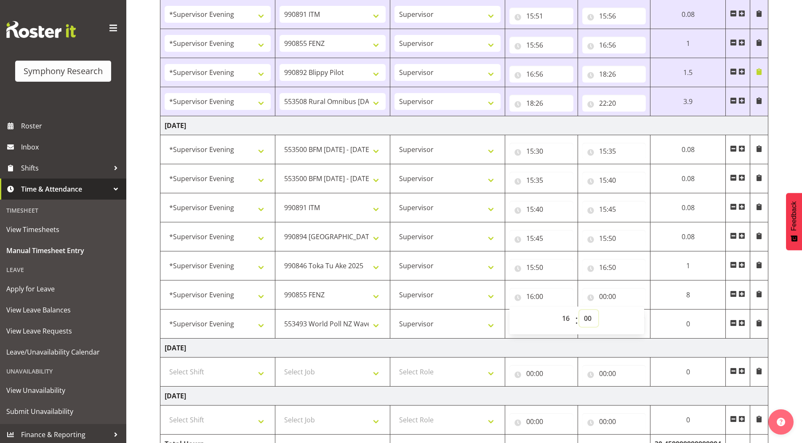
click at [588, 317] on select "00 01 02 03 04 05 06 07 08 09 10 11 12 13 14 15 16 17 18 19 20 21 22 23 24 25 2…" at bounding box center [588, 318] width 19 height 17
select select "50"
click at [579, 310] on select "00 01 02 03 04 05 06 07 08 09 10 11 12 13 14 15 16 17 18 19 20 21 22 23 24 25 2…" at bounding box center [588, 318] width 19 height 17
type input "16:50"
click at [603, 296] on input "00:00" at bounding box center [614, 296] width 64 height 17
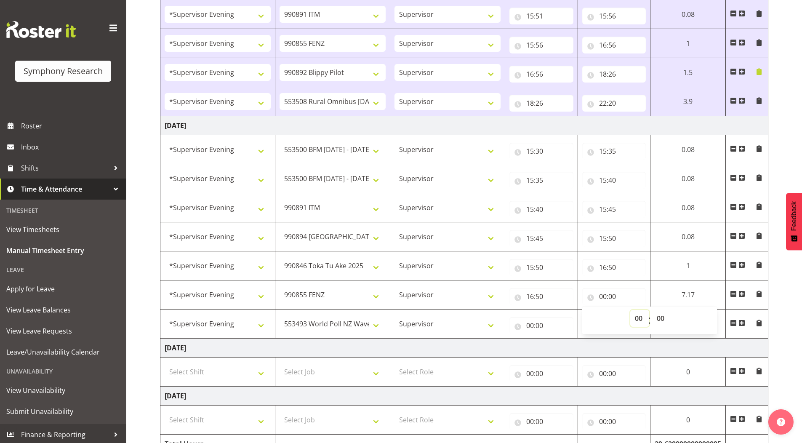
drag, startPoint x: 638, startPoint y: 320, endPoint x: 638, endPoint y: 313, distance: 7.6
click at [638, 320] on select "00 01 02 03 04 05 06 07 08 09 10 11 12 13 14 15 16 17 18 19 20 21 22 23" at bounding box center [639, 318] width 19 height 17
select select "17"
click at [630, 310] on select "00 01 02 03 04 05 06 07 08 09 10 11 12 13 14 15 16 17 18 19 20 21 22 23" at bounding box center [639, 318] width 19 height 17
type input "17:00"
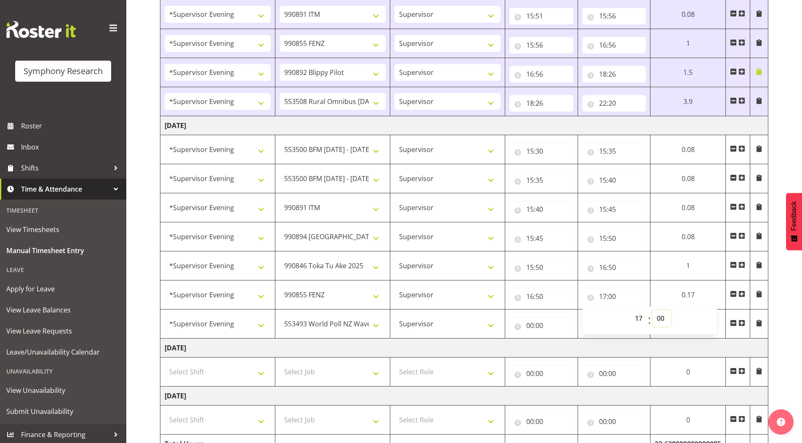
click at [659, 319] on select "00 01 02 03 04 05 06 07 08 09 10 11 12 13 14 15 16 17 18 19 20 21 22 23 24 25 2…" at bounding box center [661, 318] width 19 height 17
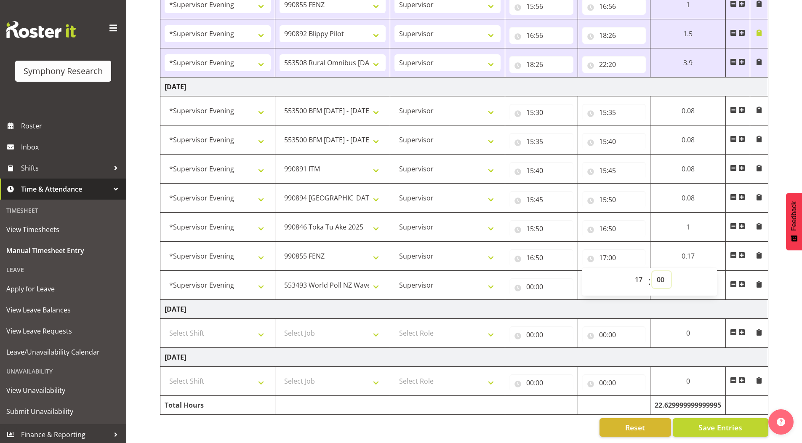
scroll to position [776, 0]
drag, startPoint x: 660, startPoint y: 272, endPoint x: 661, endPoint y: 268, distance: 4.6
click at [660, 272] on select "00 01 02 03 04 05 06 07 08 09 10 11 12 13 14 15 16 17 18 19 20 21 22 23 24 25 2…" at bounding box center [661, 279] width 19 height 17
select select "50"
click at [652, 271] on select "00 01 02 03 04 05 06 07 08 09 10 11 12 13 14 15 16 17 18 19 20 21 22 23 24 25 2…" at bounding box center [661, 279] width 19 height 17
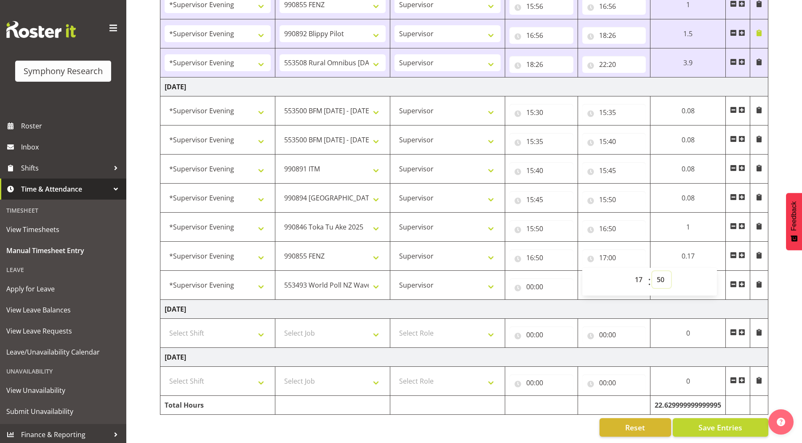
type input "17:50"
click at [529, 286] on input "00:00" at bounding box center [541, 286] width 64 height 17
click at [565, 303] on select "00 01 02 03 04 05 06 07 08 09 10 11 12 13 14 15 16 17 18 19 20 21 22 23" at bounding box center [566, 308] width 19 height 17
select select "17"
click at [557, 300] on select "00 01 02 03 04 05 06 07 08 09 10 11 12 13 14 15 16 17 18 19 20 21 22 23" at bounding box center [566, 308] width 19 height 17
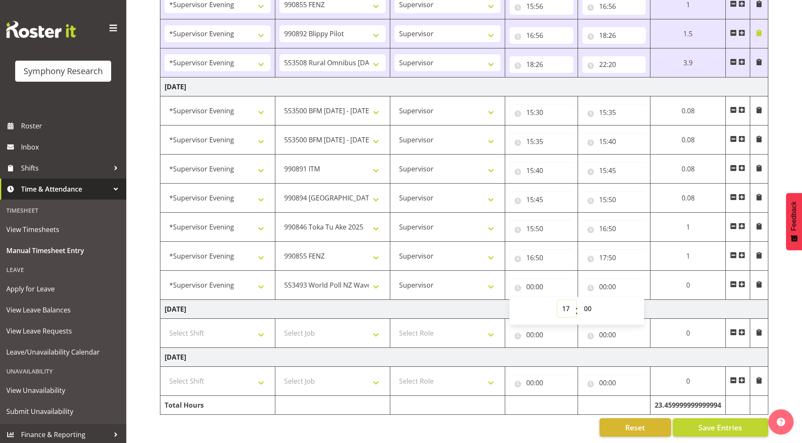
type input "17:00"
click at [587, 306] on select "00 01 02 03 04 05 06 07 08 09 10 11 12 13 14 15 16 17 18 19 20 21 22 23 24 25 2…" at bounding box center [588, 308] width 19 height 17
select select "50"
click at [579, 300] on select "00 01 02 03 04 05 06 07 08 09 10 11 12 13 14 15 16 17 18 19 20 21 22 23 24 25 2…" at bounding box center [588, 308] width 19 height 17
type input "17:50"
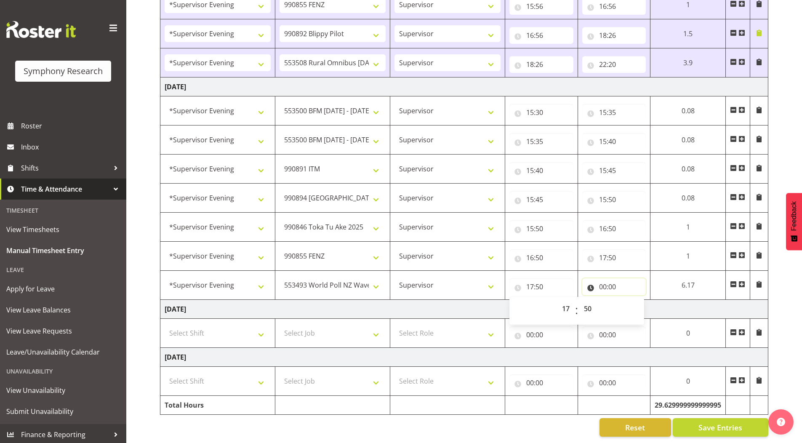
click at [604, 282] on input "00:00" at bounding box center [614, 286] width 64 height 17
click at [637, 305] on select "00 01 02 03 04 05 06 07 08 09 10 11 12 13 14 15 16 17 18 19 20 21 22 23" at bounding box center [639, 308] width 19 height 17
select select "22"
click at [630, 300] on select "00 01 02 03 04 05 06 07 08 09 10 11 12 13 14 15 16 17 18 19 20 21 22 23" at bounding box center [639, 308] width 19 height 17
type input "22:00"
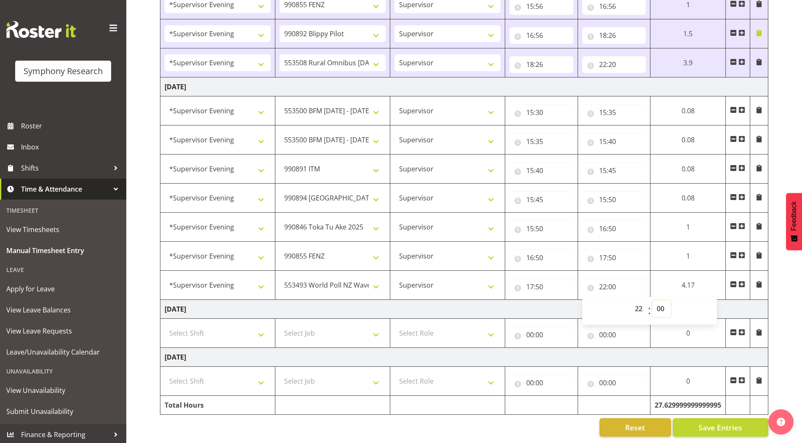
click at [659, 302] on select "00 01 02 03 04 05 06 07 08 09 10 11 12 13 14 15 16 17 18 19 20 21 22 23 24 25 2…" at bounding box center [661, 308] width 19 height 17
select select "15"
click at [652, 300] on select "00 01 02 03 04 05 06 07 08 09 10 11 12 13 14 15 16 17 18 19 20 21 22 23 24 25 2…" at bounding box center [661, 308] width 19 height 17
type input "22:15"
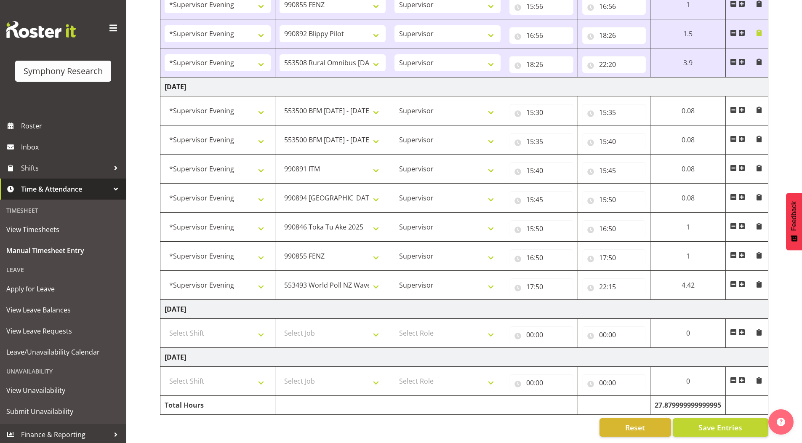
scroll to position [779, 0]
drag, startPoint x: 729, startPoint y: 420, endPoint x: 722, endPoint y: 414, distance: 8.6
click at [729, 422] on span "Save Entries" at bounding box center [720, 427] width 44 height 11
